Goal: Understand process/instructions: Learn about a topic

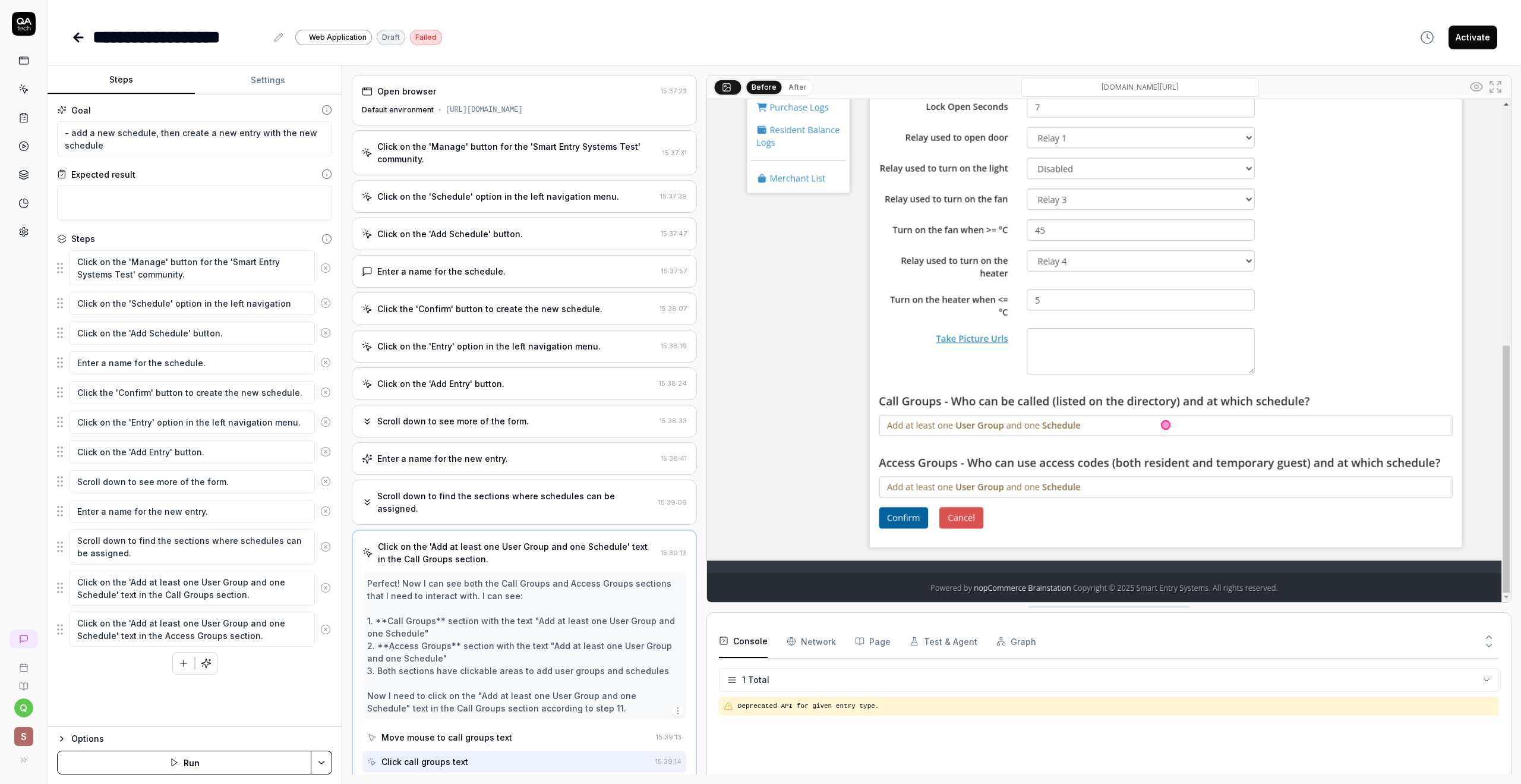
scroll to position [127, 0]
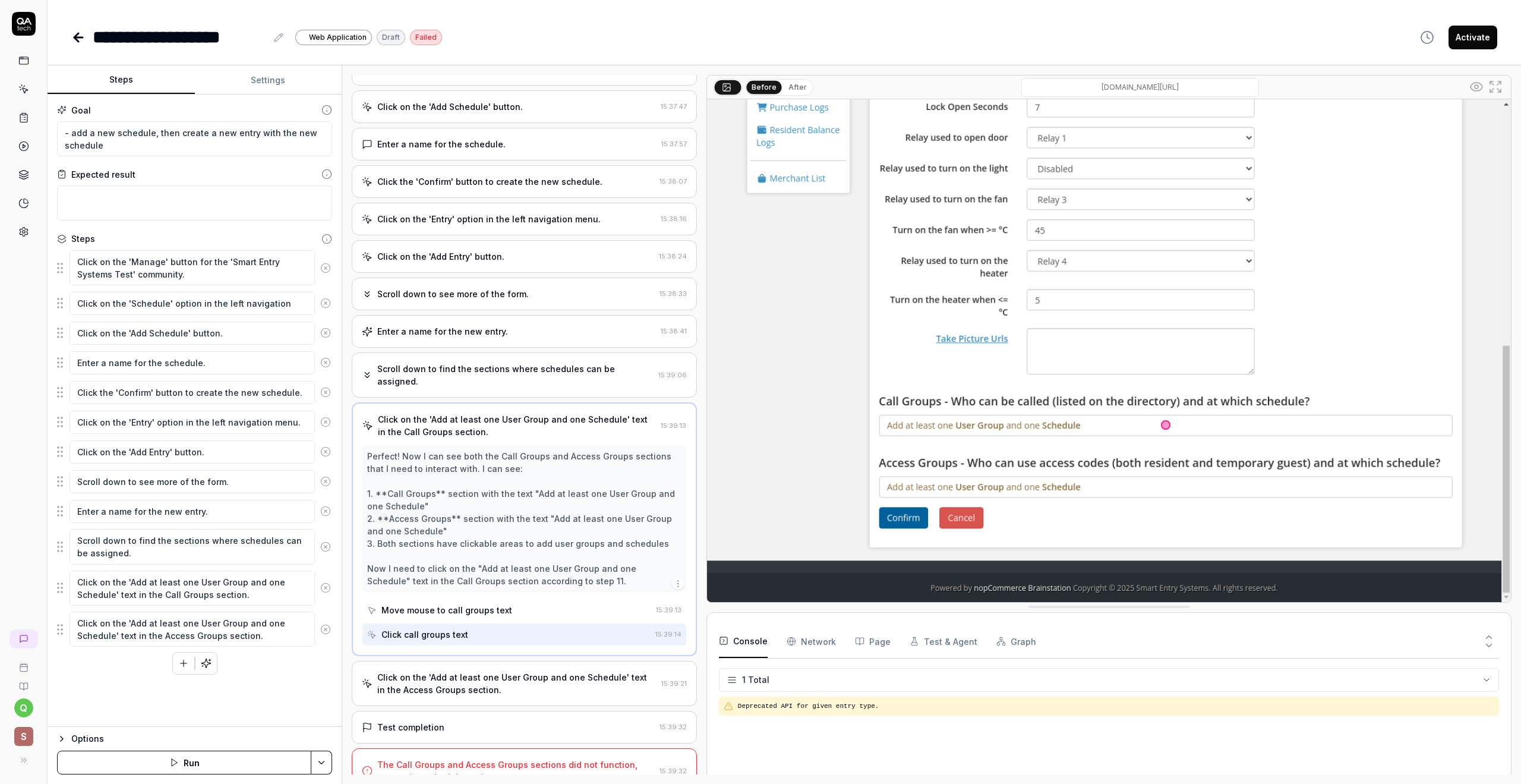
click at [1479, 84] on icon at bounding box center [1477, 87] width 15 height 15
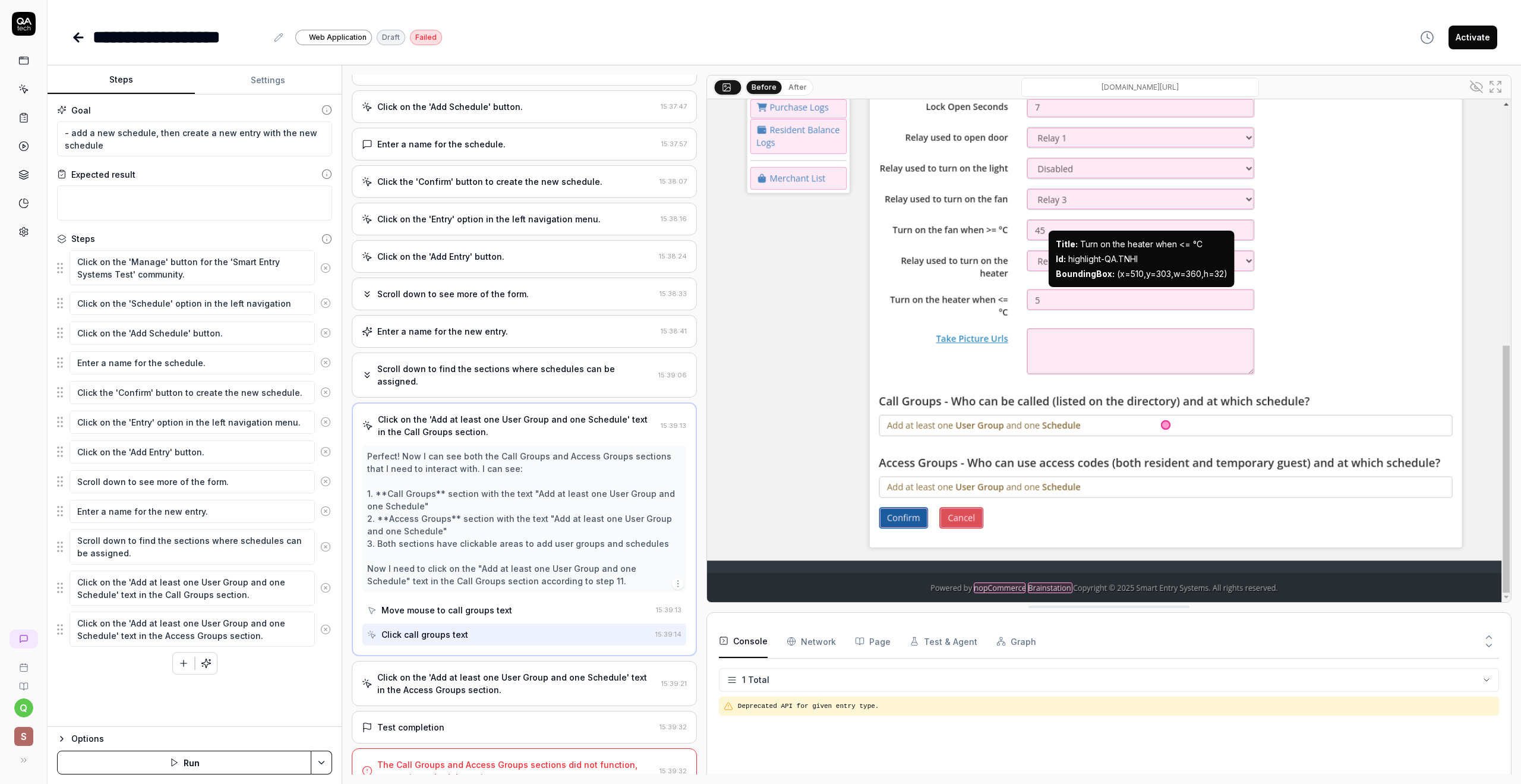
type textarea "*"
click at [561, 277] on div "Scroll down to see more of the form. 15:38:33" at bounding box center [524, 294] width 346 height 33
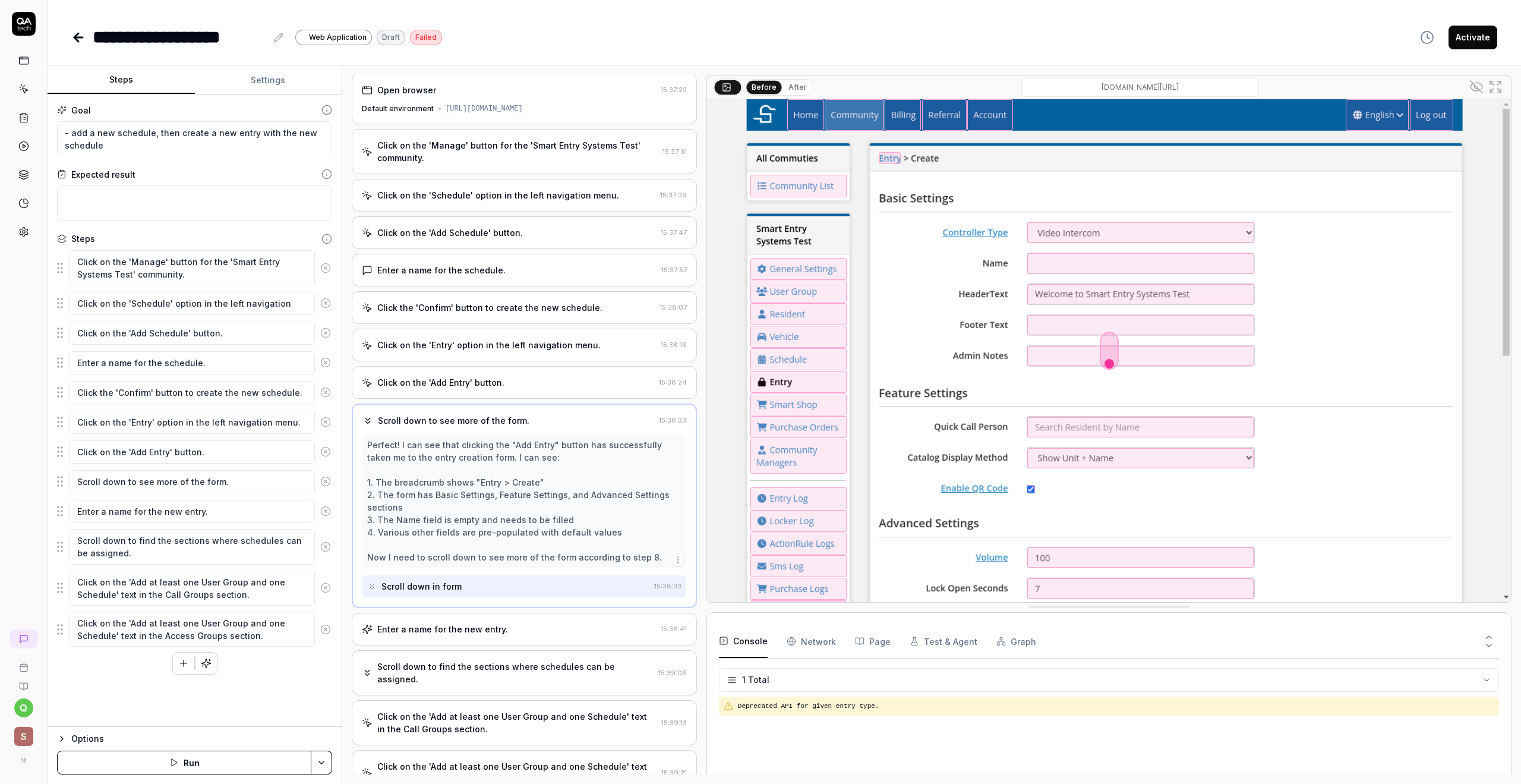
scroll to position [0, 0]
click at [523, 307] on div "Click the 'Confirm' button to create the new schedule." at bounding box center [490, 309] width 225 height 13
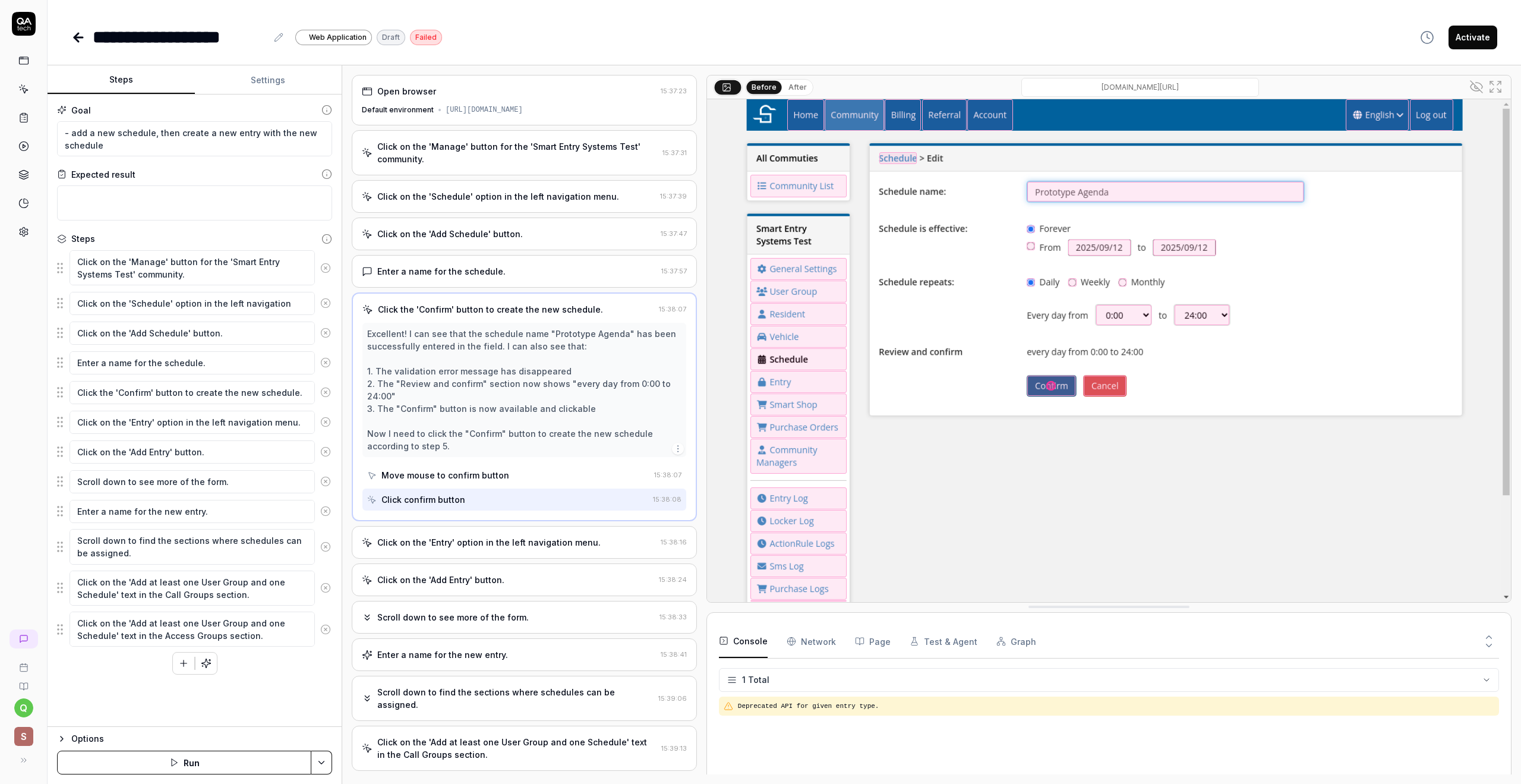
click at [541, 144] on div "Click on the 'Manage' button for the 'Smart Entry Systems Test' community." at bounding box center [518, 152] width 281 height 25
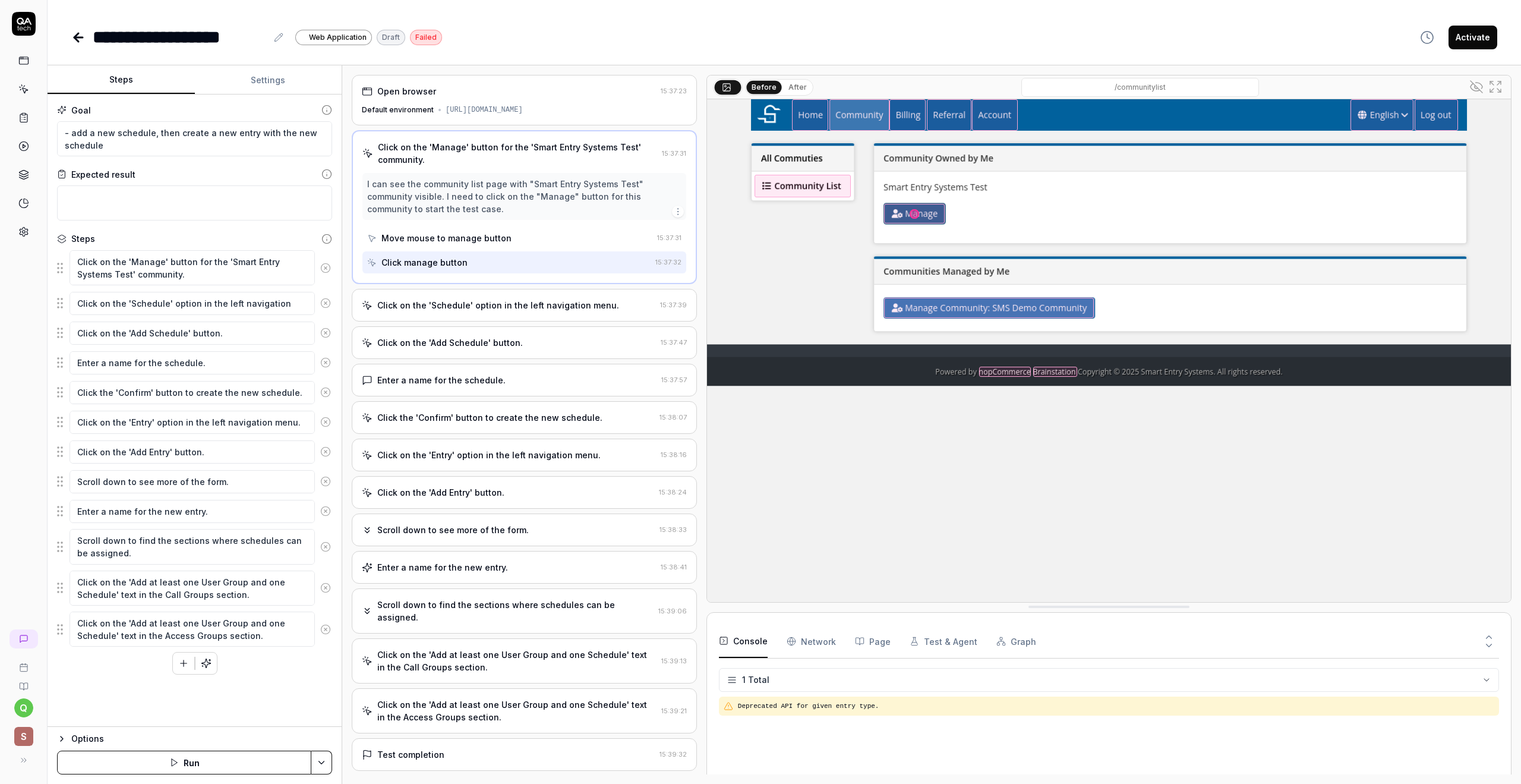
click at [502, 307] on div "Click on the 'Schedule' option in the left navigation menu." at bounding box center [498, 305] width 242 height 13
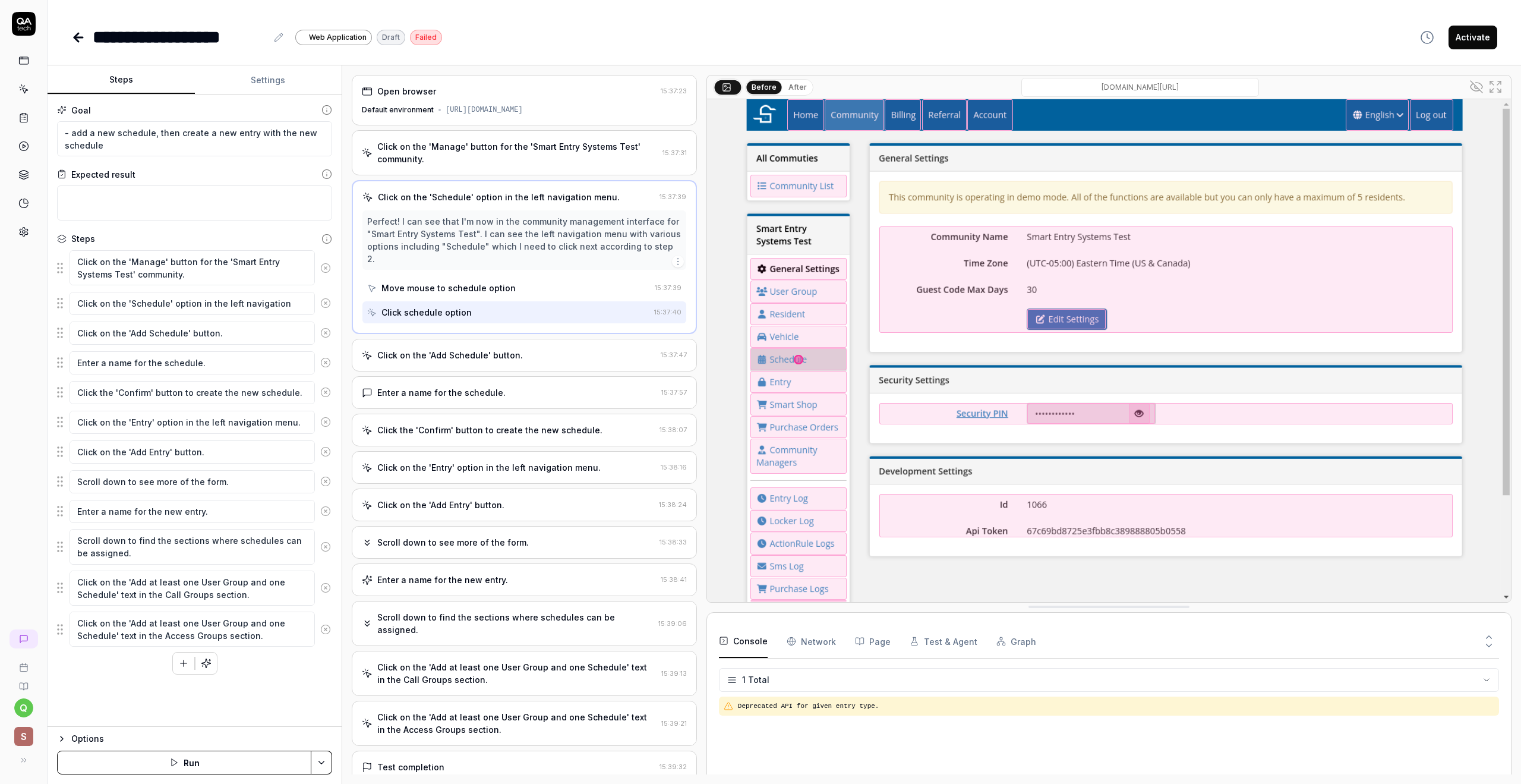
click at [489, 349] on div "Click on the 'Add Schedule' button." at bounding box center [450, 356] width 146 height 13
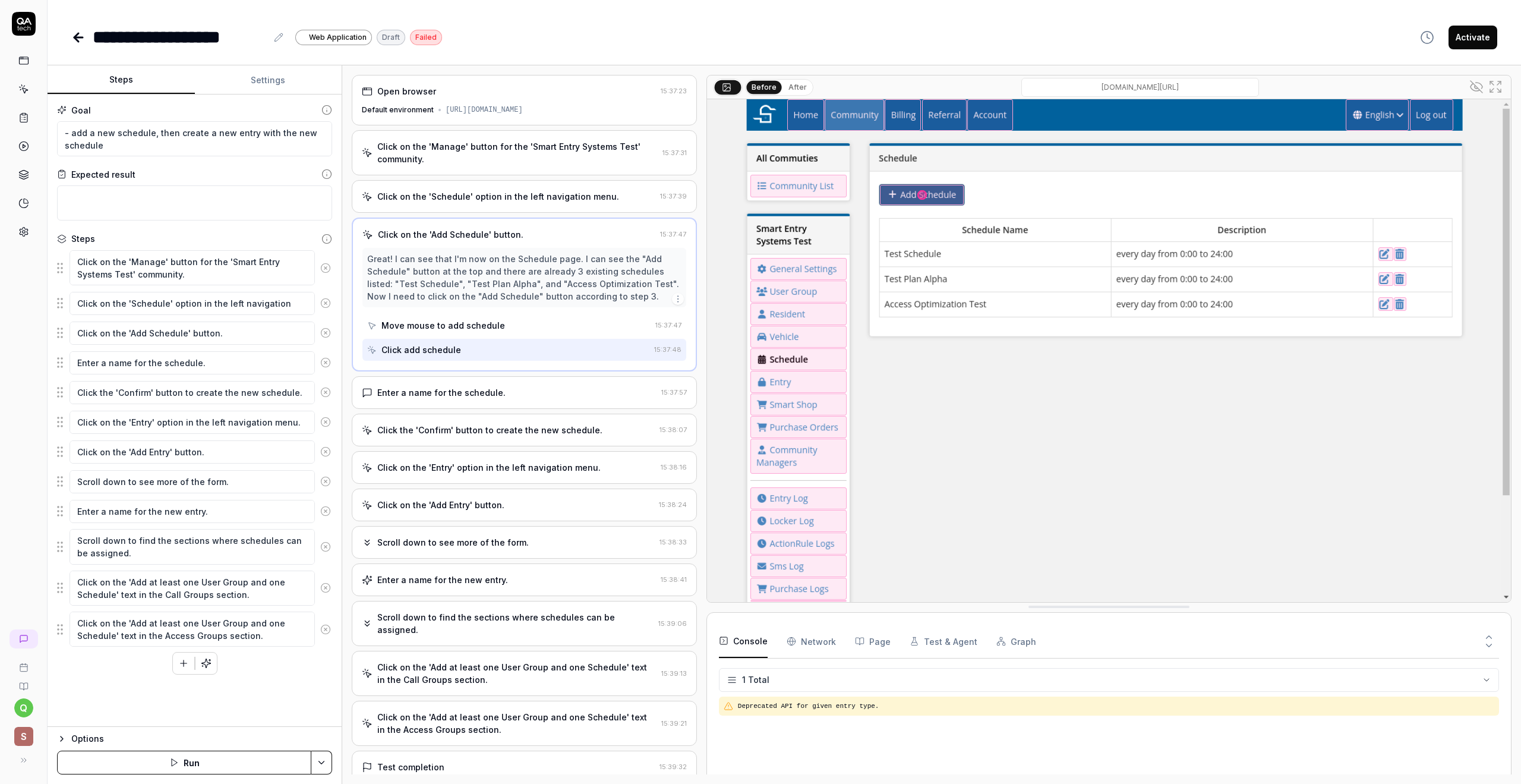
click at [502, 393] on div "Enter a name for the schedule." at bounding box center [509, 393] width 295 height 13
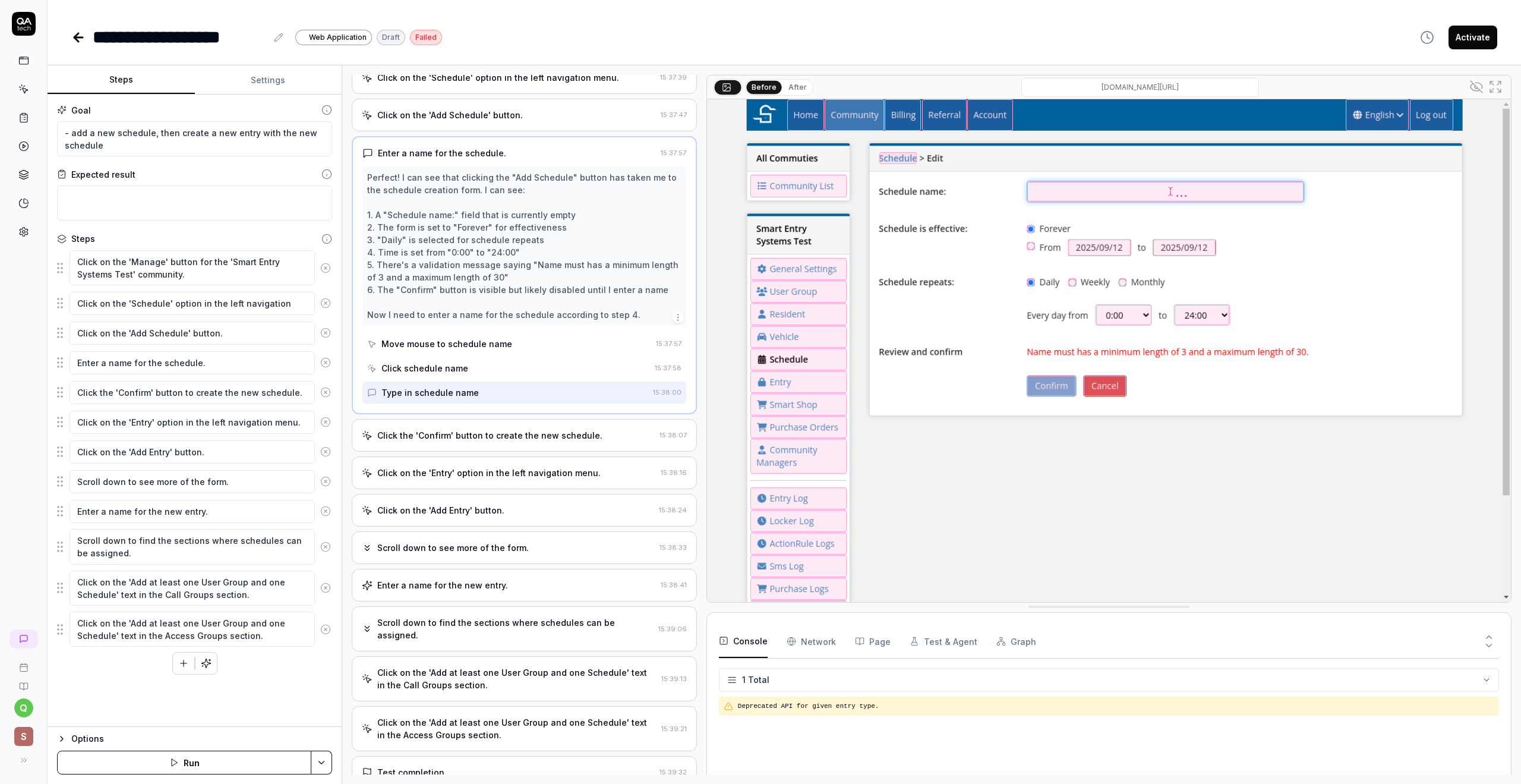
click at [535, 431] on div "Click the 'Confirm' button to create the new schedule." at bounding box center [490, 436] width 225 height 13
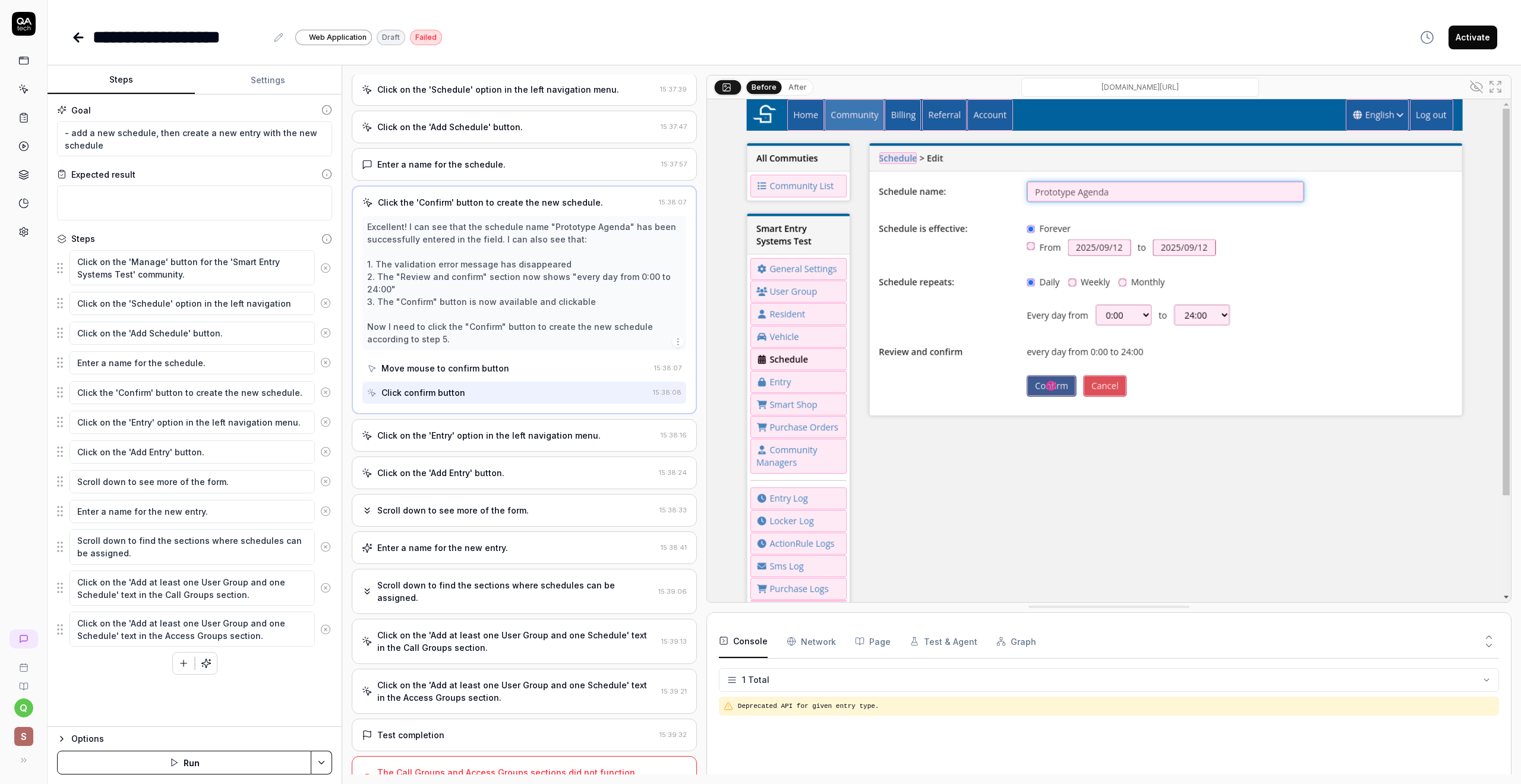
scroll to position [115, 0]
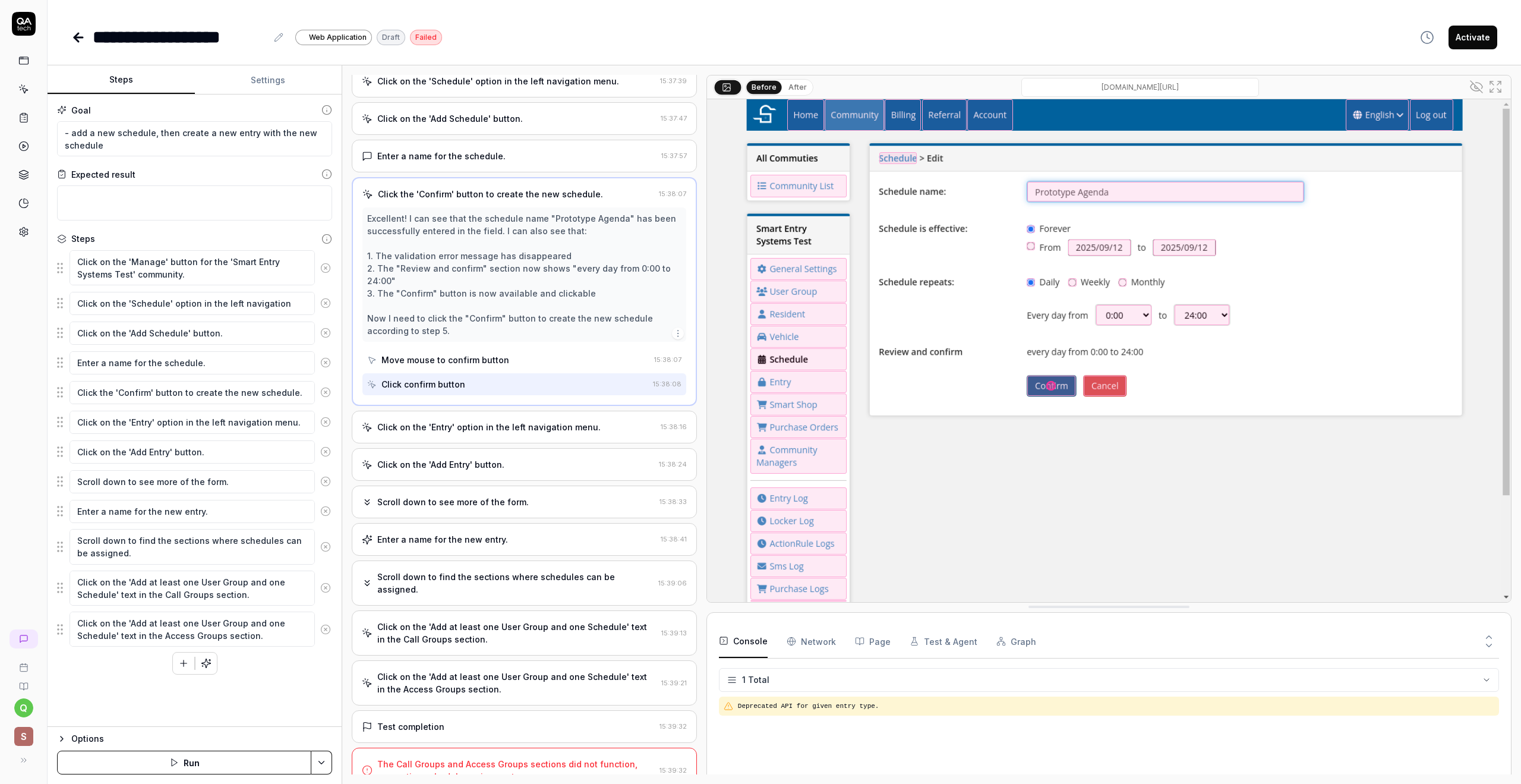
click at [510, 428] on div "Click on the 'Entry' option in the left navigation menu." at bounding box center [489, 427] width 223 height 13
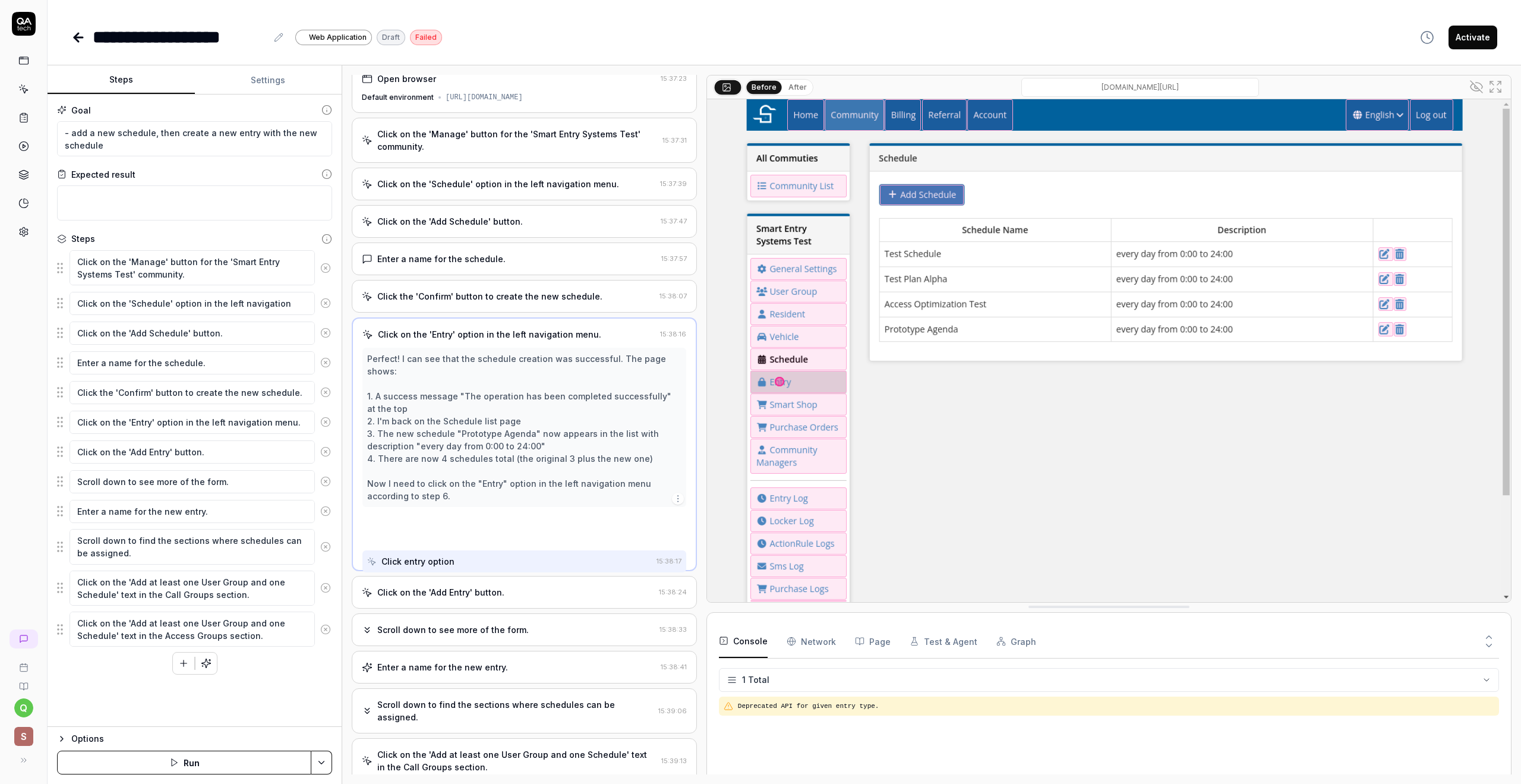
scroll to position [0, 0]
